Goal: Information Seeking & Learning: Find specific page/section

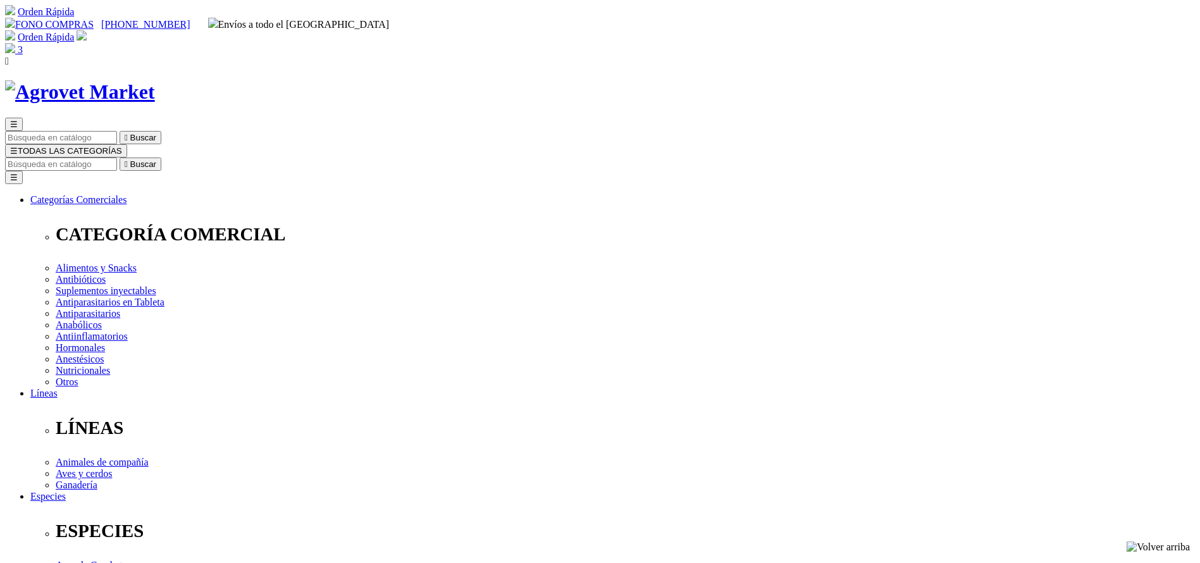
click at [117, 157] on input "Buscar" at bounding box center [61, 163] width 112 height 13
type input "COMBI"
click at [120, 157] on button " Buscar" at bounding box center [141, 163] width 42 height 13
click at [117, 157] on input "Buscar" at bounding box center [61, 163] width 112 height 13
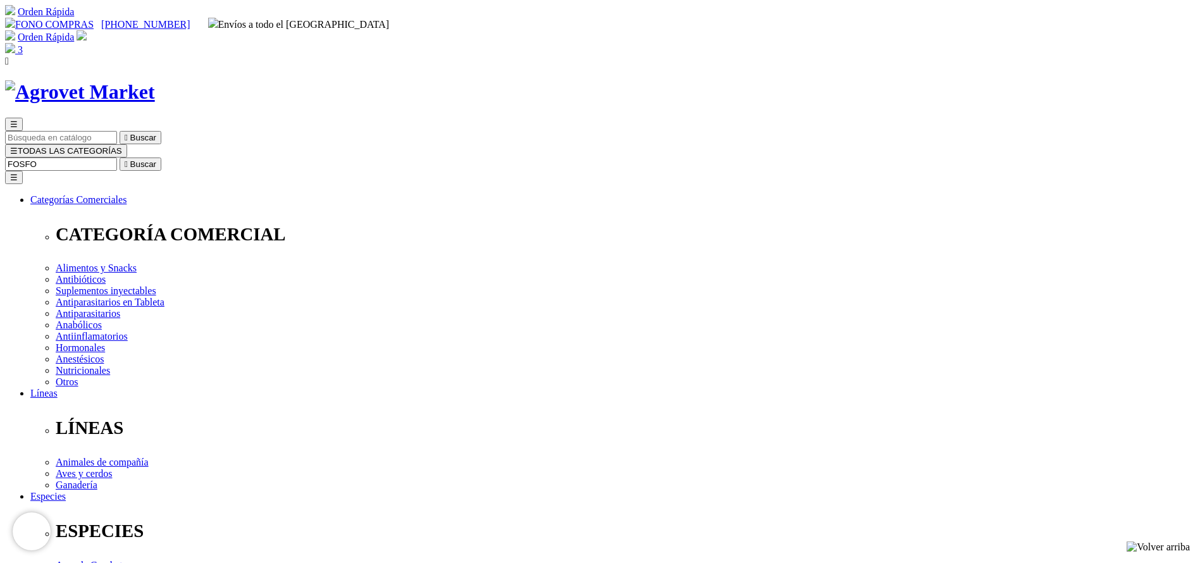
type input "FOSFO"
click at [120, 157] on button " Buscar" at bounding box center [141, 163] width 42 height 13
